Goal: Use online tool/utility: Utilize a website feature to perform a specific function

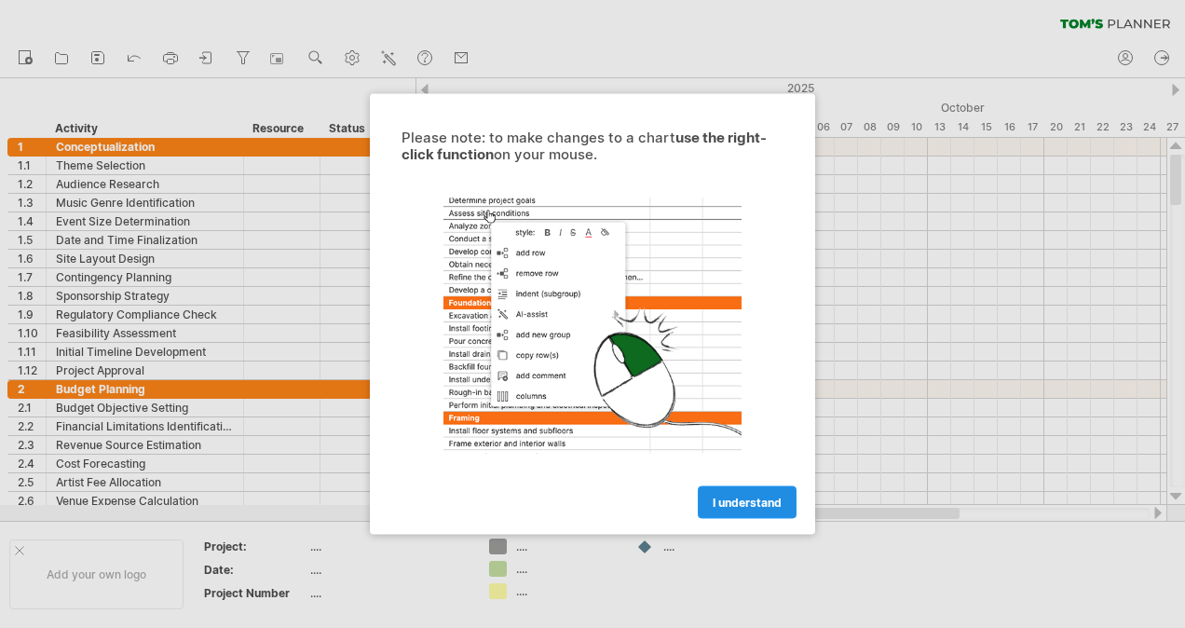
click at [762, 499] on span "I understand" at bounding box center [747, 503] width 69 height 14
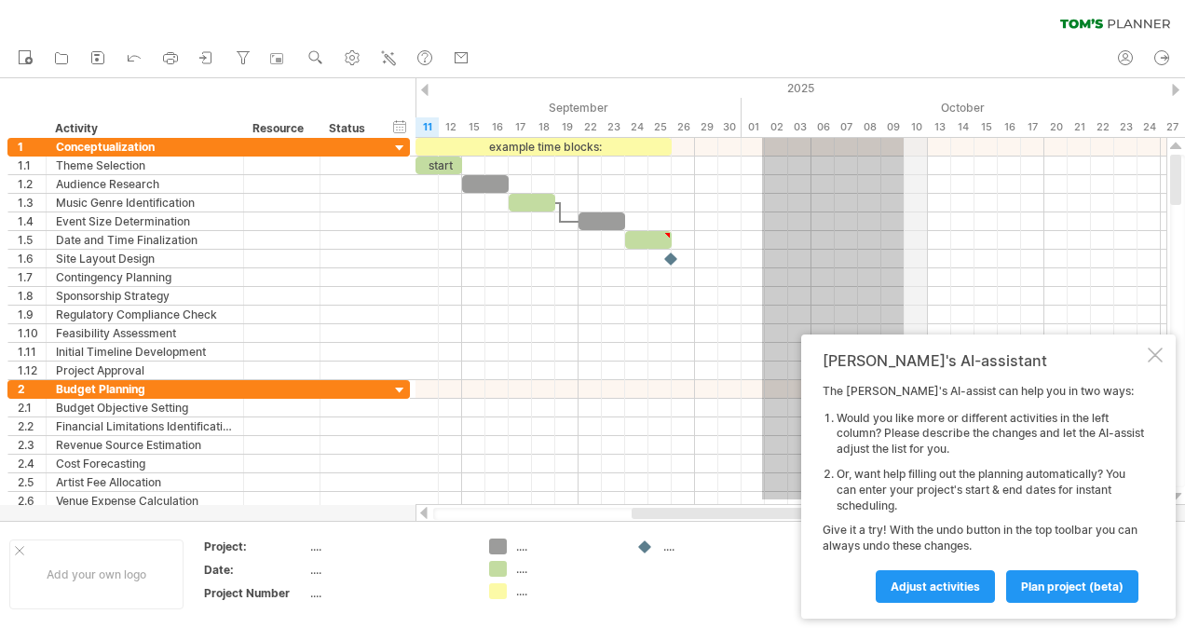
drag, startPoint x: 762, startPoint y: 499, endPoint x: 922, endPoint y: 122, distance: 409.6
click at [922, 122] on div "Trying to reach plan.tomsplanner.com Connected again... 0% clear filter new 1" at bounding box center [592, 314] width 1185 height 628
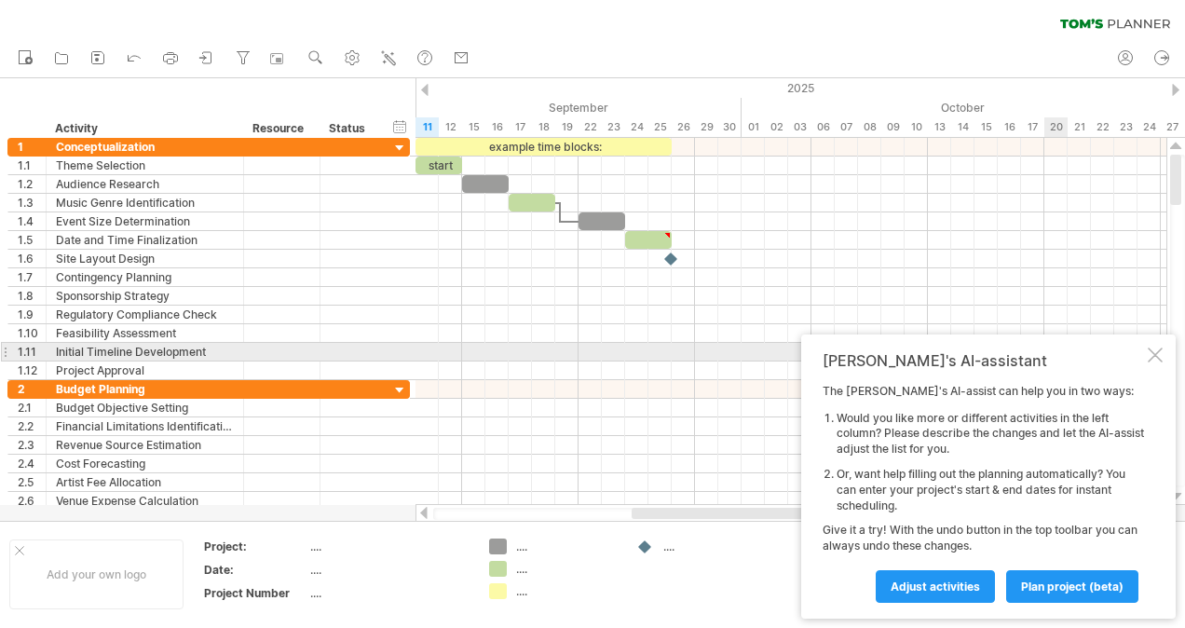
click at [1157, 358] on div at bounding box center [1155, 355] width 15 height 15
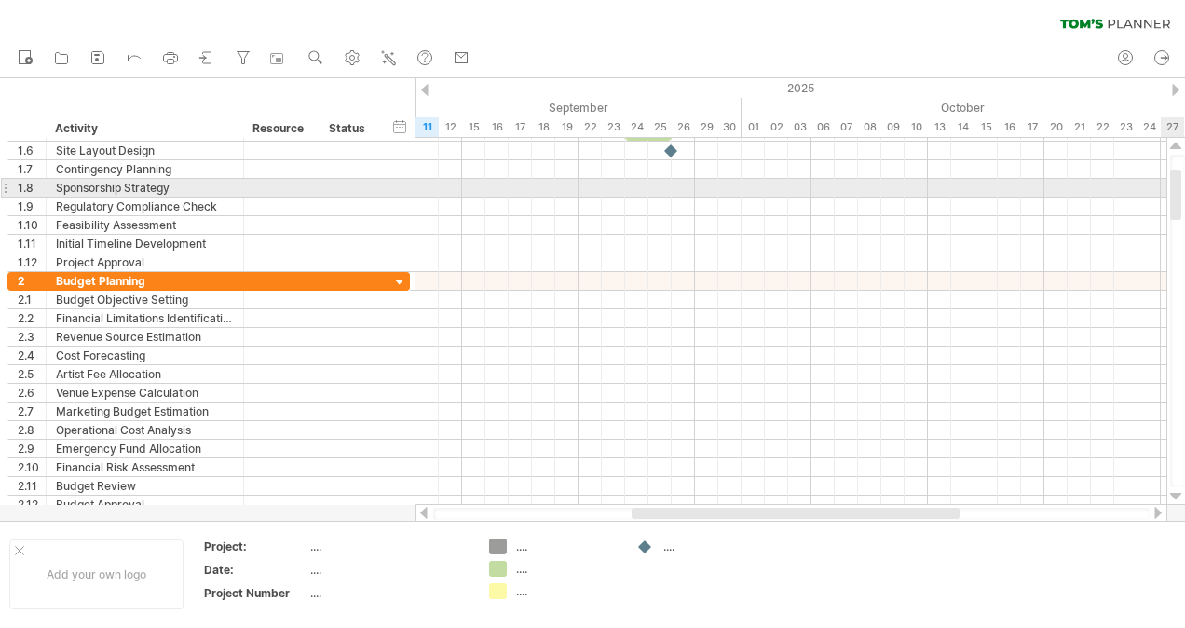
drag, startPoint x: 1174, startPoint y: 181, endPoint x: 1178, endPoint y: 196, distance: 15.4
click at [1178, 196] on div at bounding box center [1175, 195] width 11 height 50
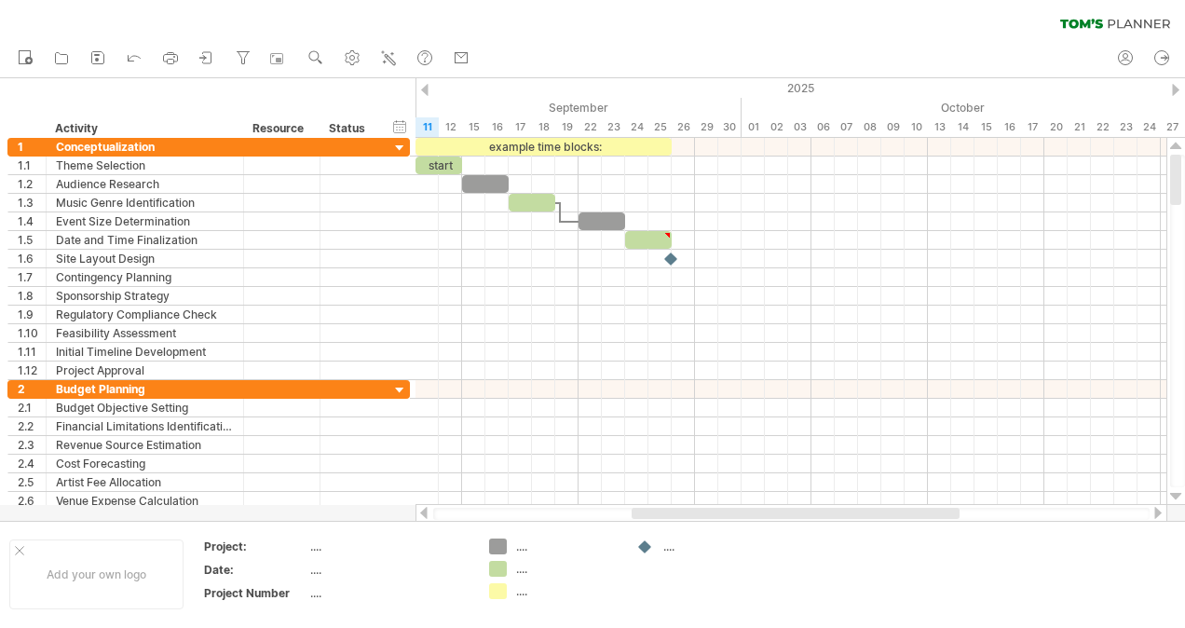
drag, startPoint x: 1178, startPoint y: 196, endPoint x: 1187, endPoint y: 80, distance: 115.9
click at [1184, 80] on html "progress(100%) Trying to reach [DOMAIN_NAME] Connected again... 0% clear filter…" at bounding box center [592, 316] width 1185 height 632
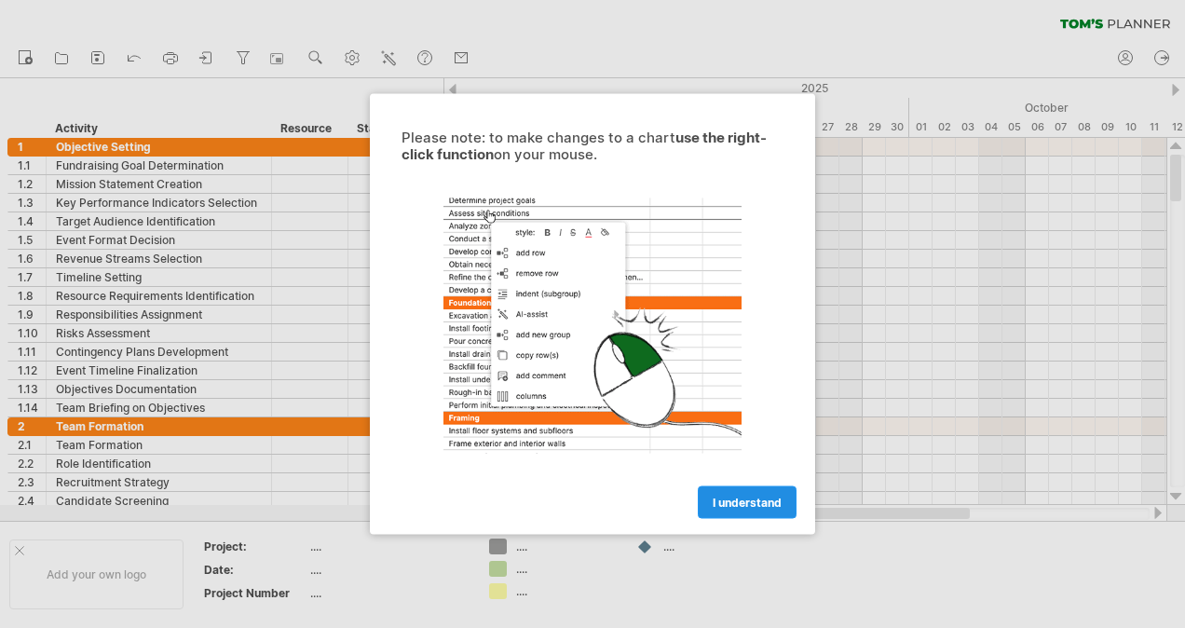
click at [756, 505] on span "I understand" at bounding box center [747, 503] width 69 height 14
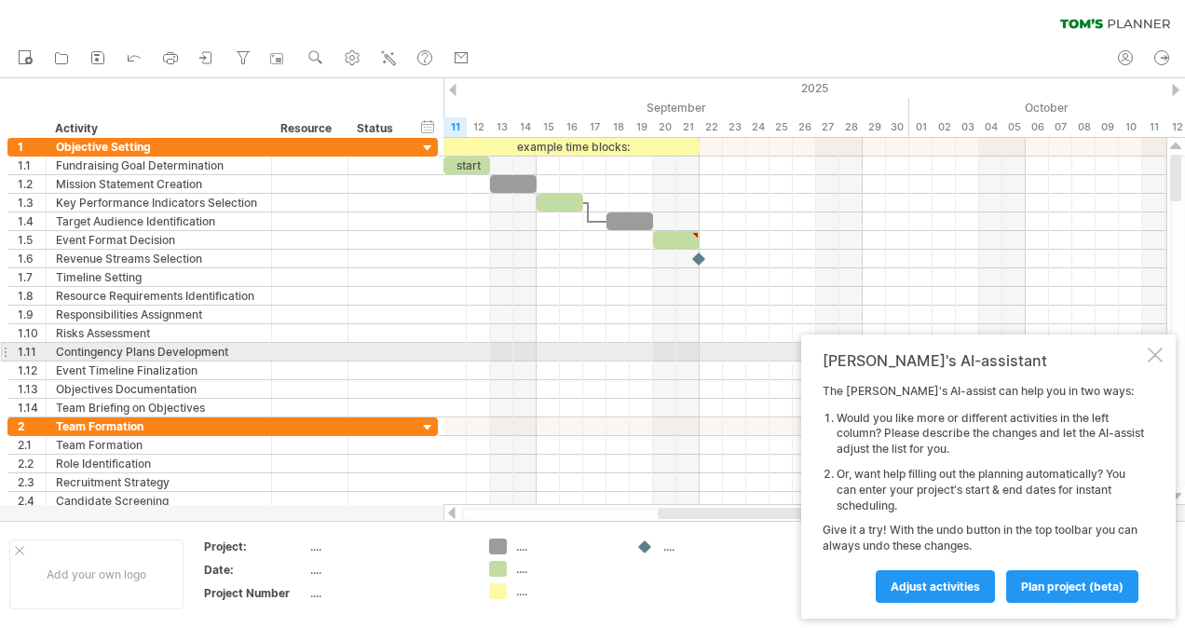
click at [1154, 356] on div at bounding box center [1155, 355] width 15 height 15
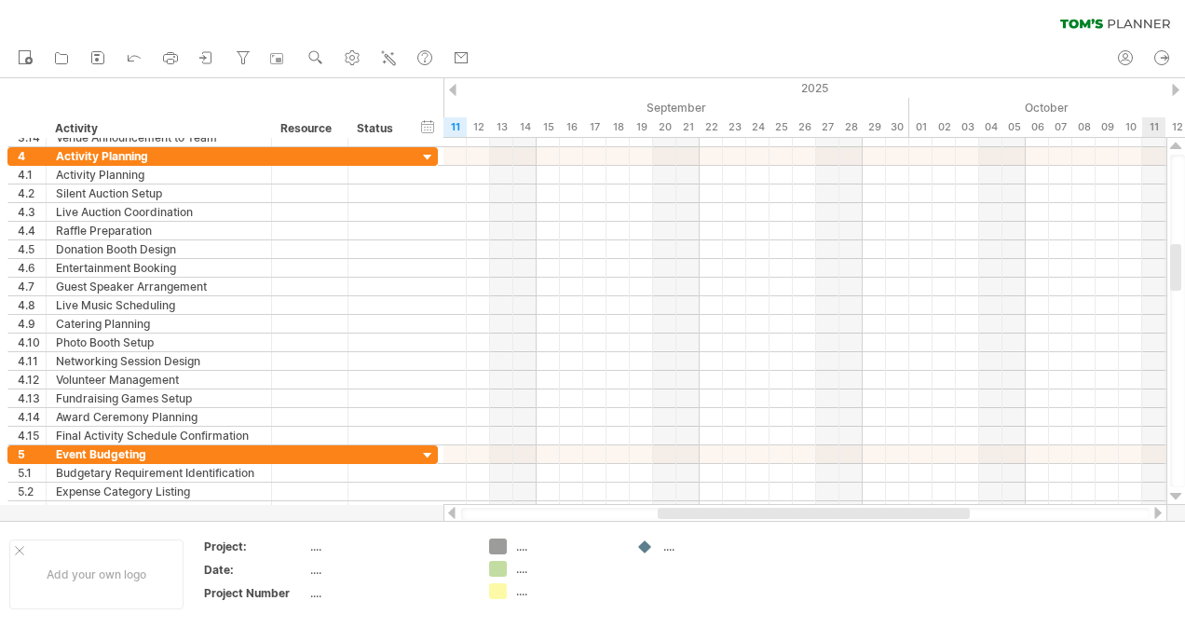
drag, startPoint x: 1176, startPoint y: 185, endPoint x: 1188, endPoint y: 274, distance: 90.3
click at [1184, 274] on html "progress(100%) Trying to reach [DOMAIN_NAME] Connected again... 0% clear filter…" at bounding box center [592, 316] width 1185 height 632
